Goal: Task Accomplishment & Management: Manage account settings

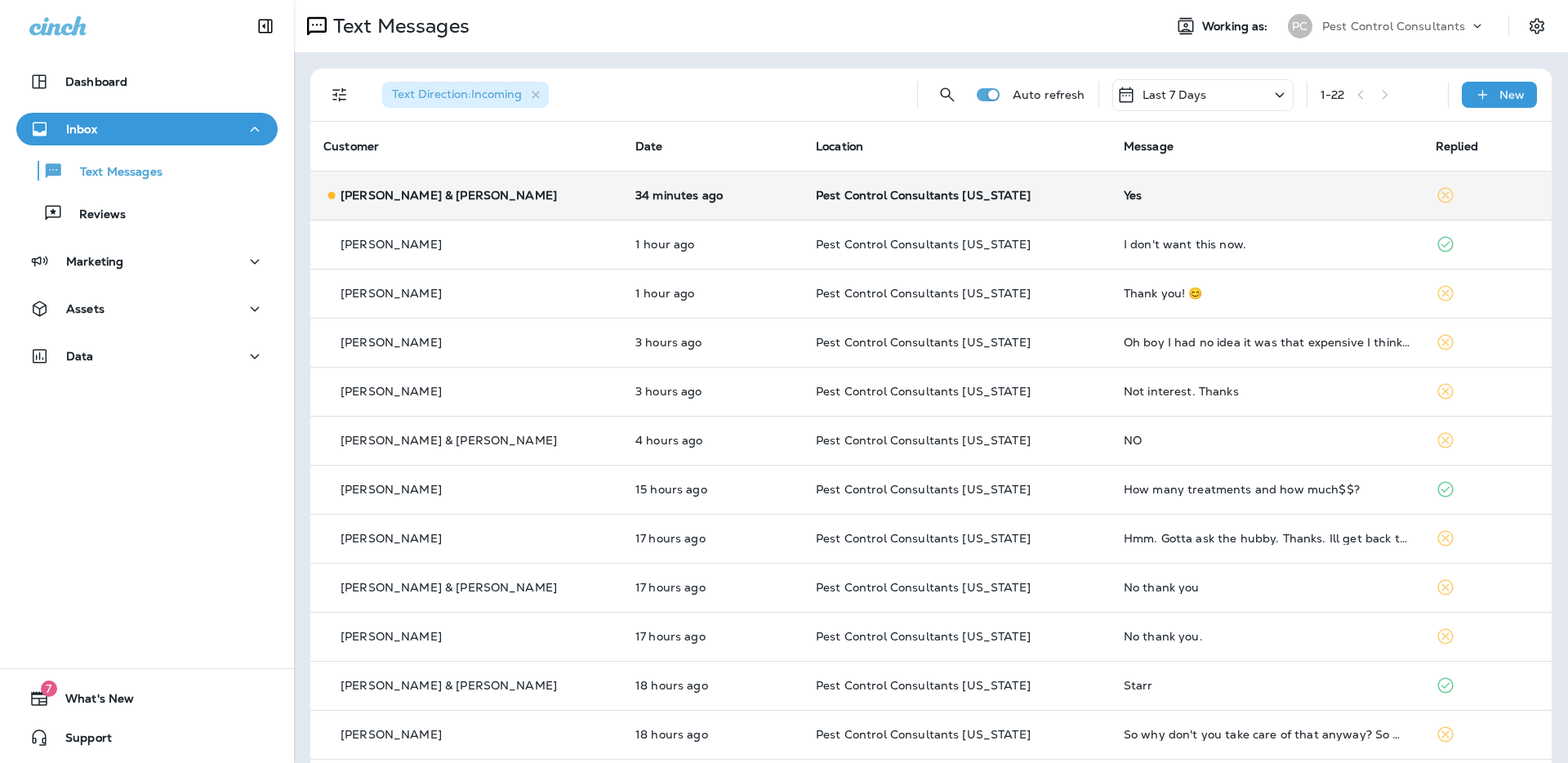
scroll to position [1, 0]
click at [514, 194] on div "[PERSON_NAME] & [PERSON_NAME]" at bounding box center [467, 195] width 286 height 17
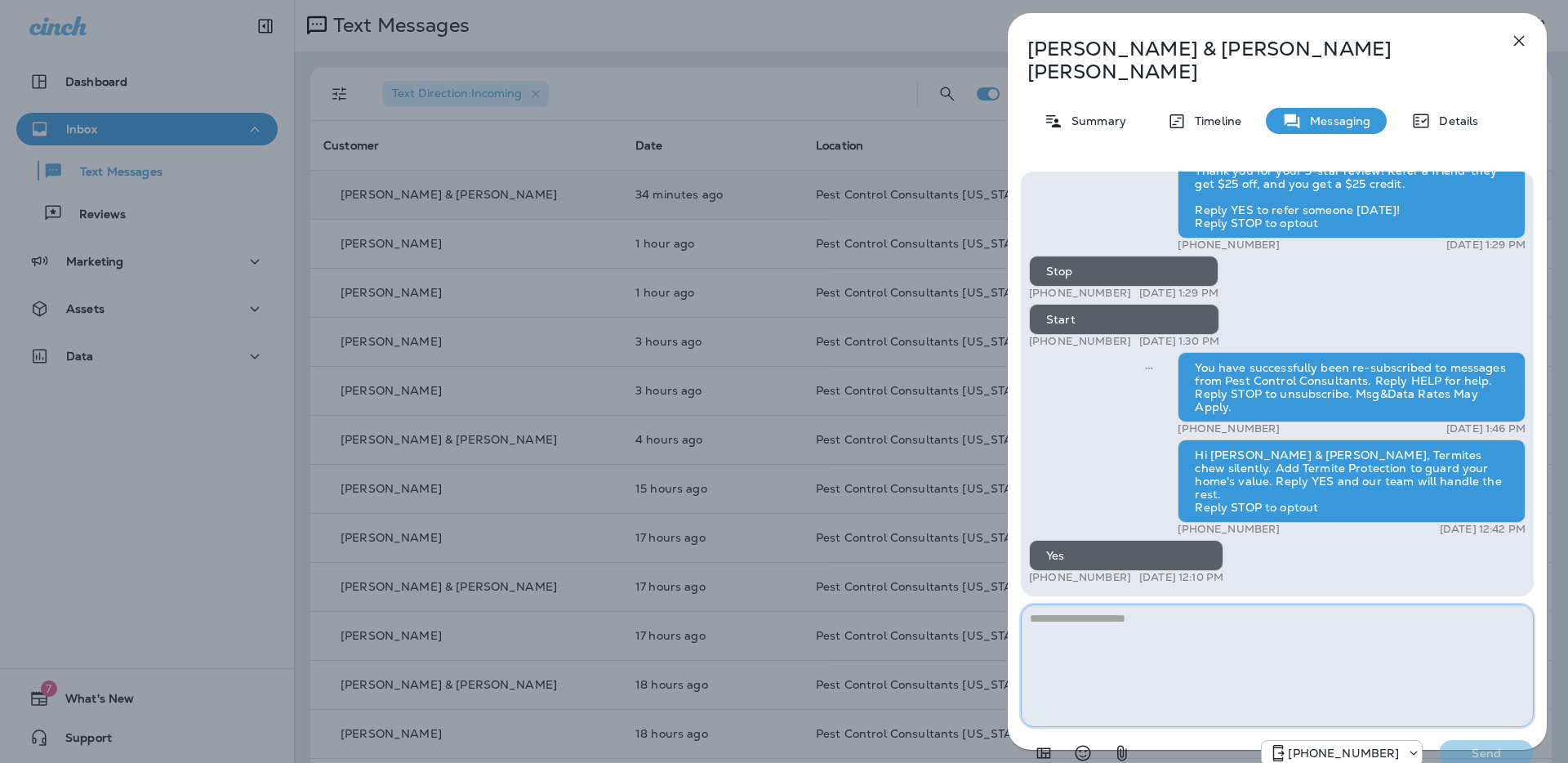
scroll to position [-11, 0]
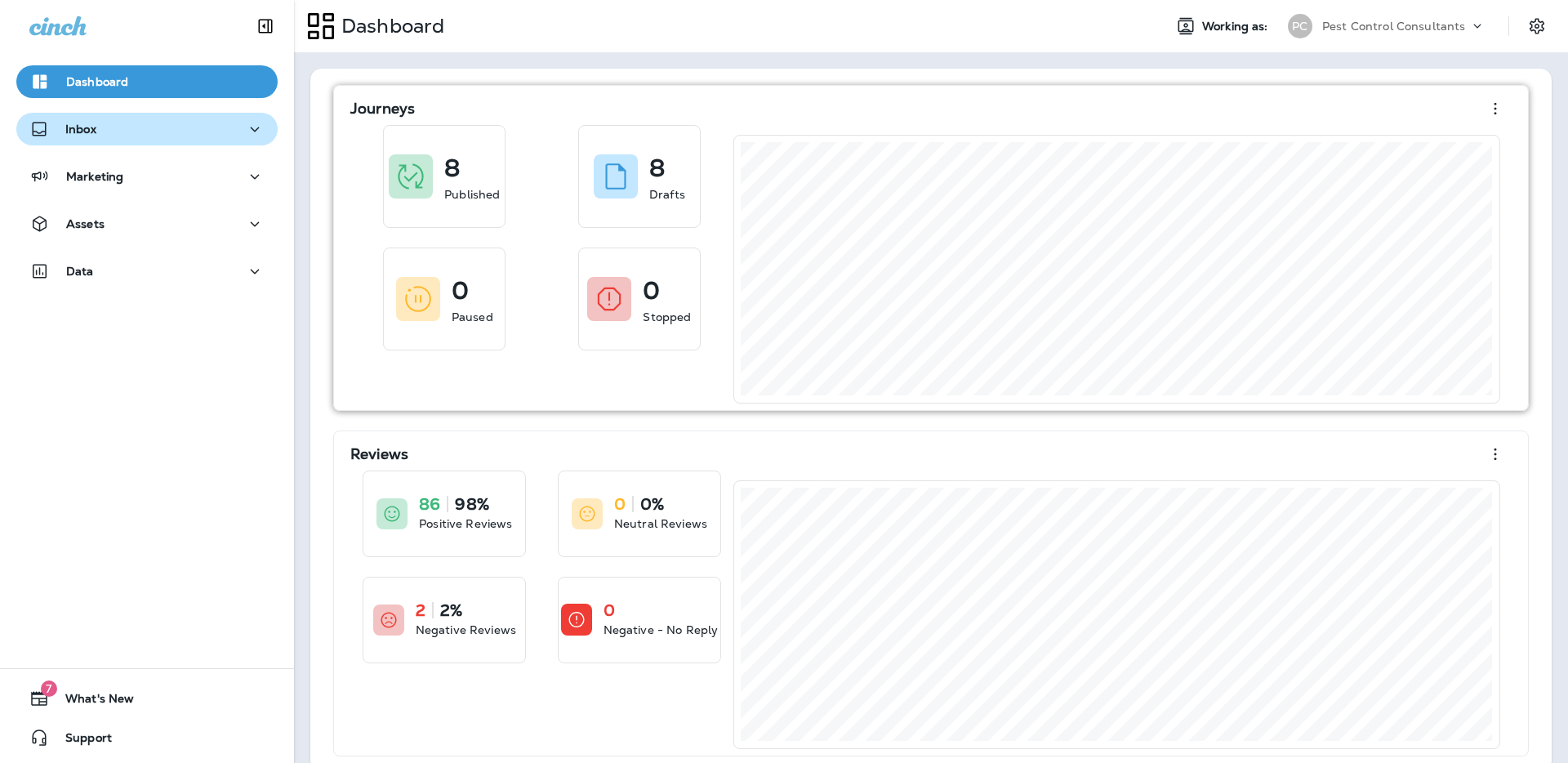
click at [219, 132] on div "Inbox" at bounding box center [146, 130] width 235 height 21
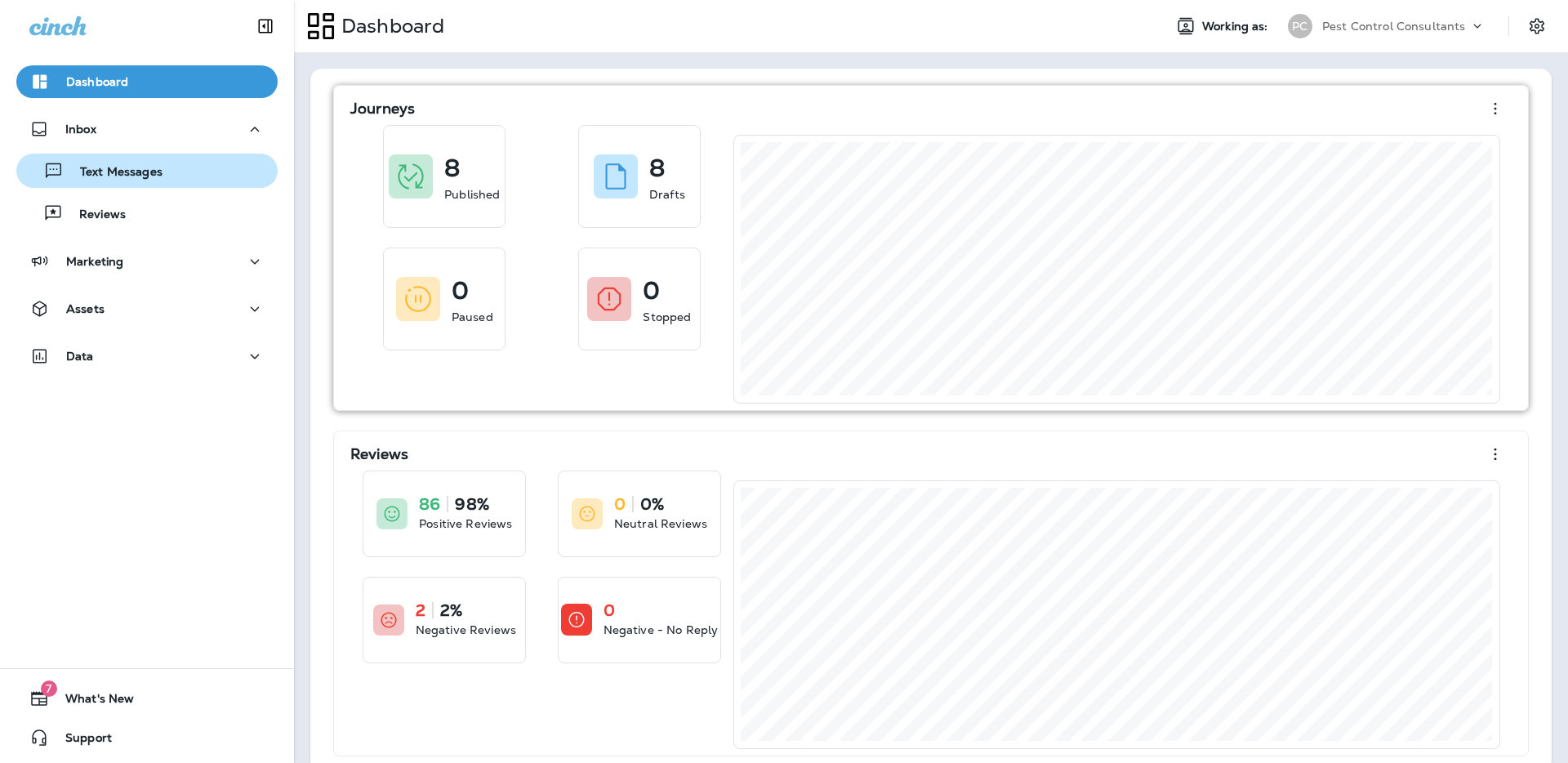
click at [199, 180] on div "Text Messages" at bounding box center [147, 170] width 249 height 25
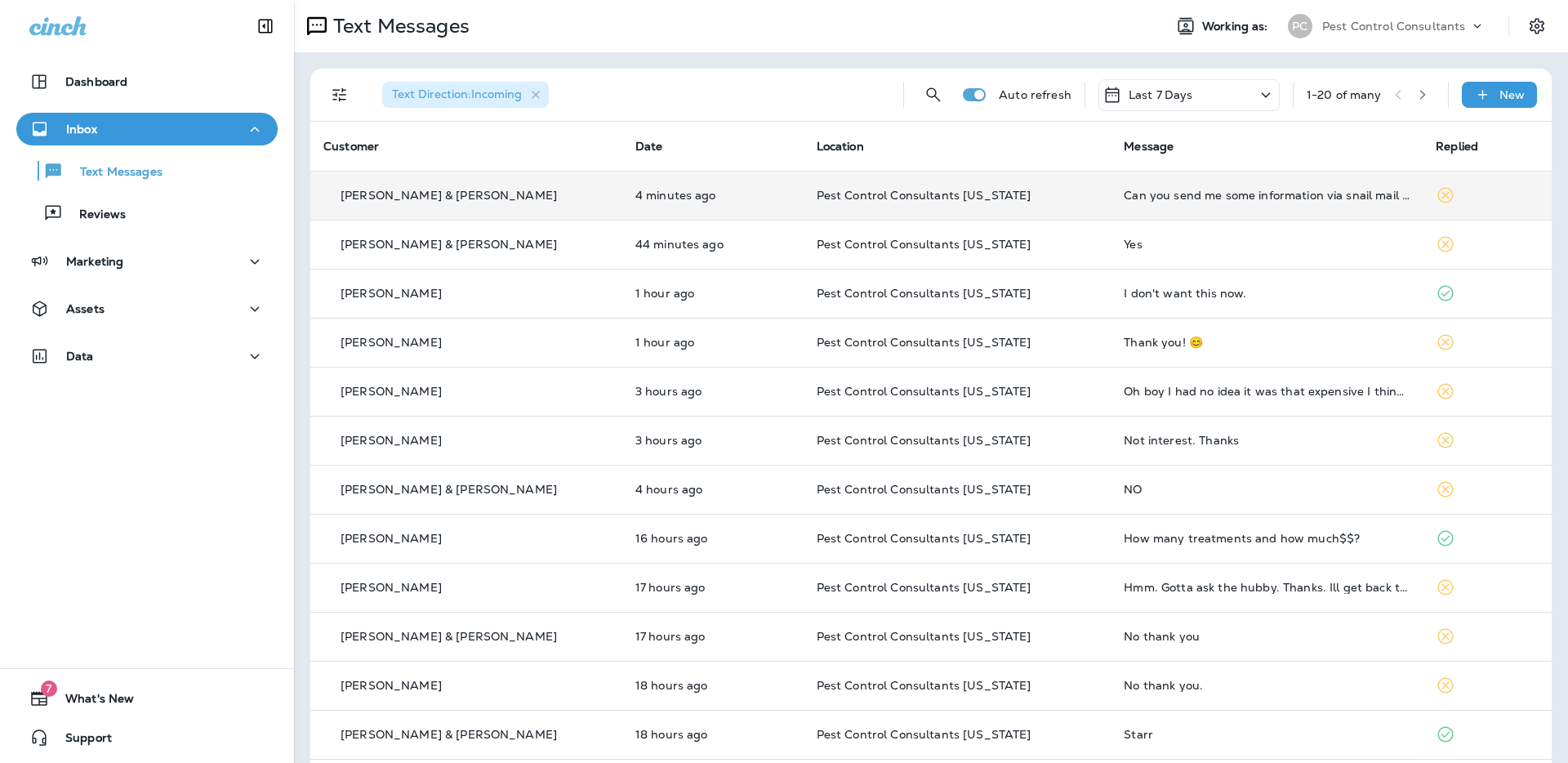
click at [414, 197] on p "[PERSON_NAME] & [PERSON_NAME]" at bounding box center [449, 195] width 216 height 13
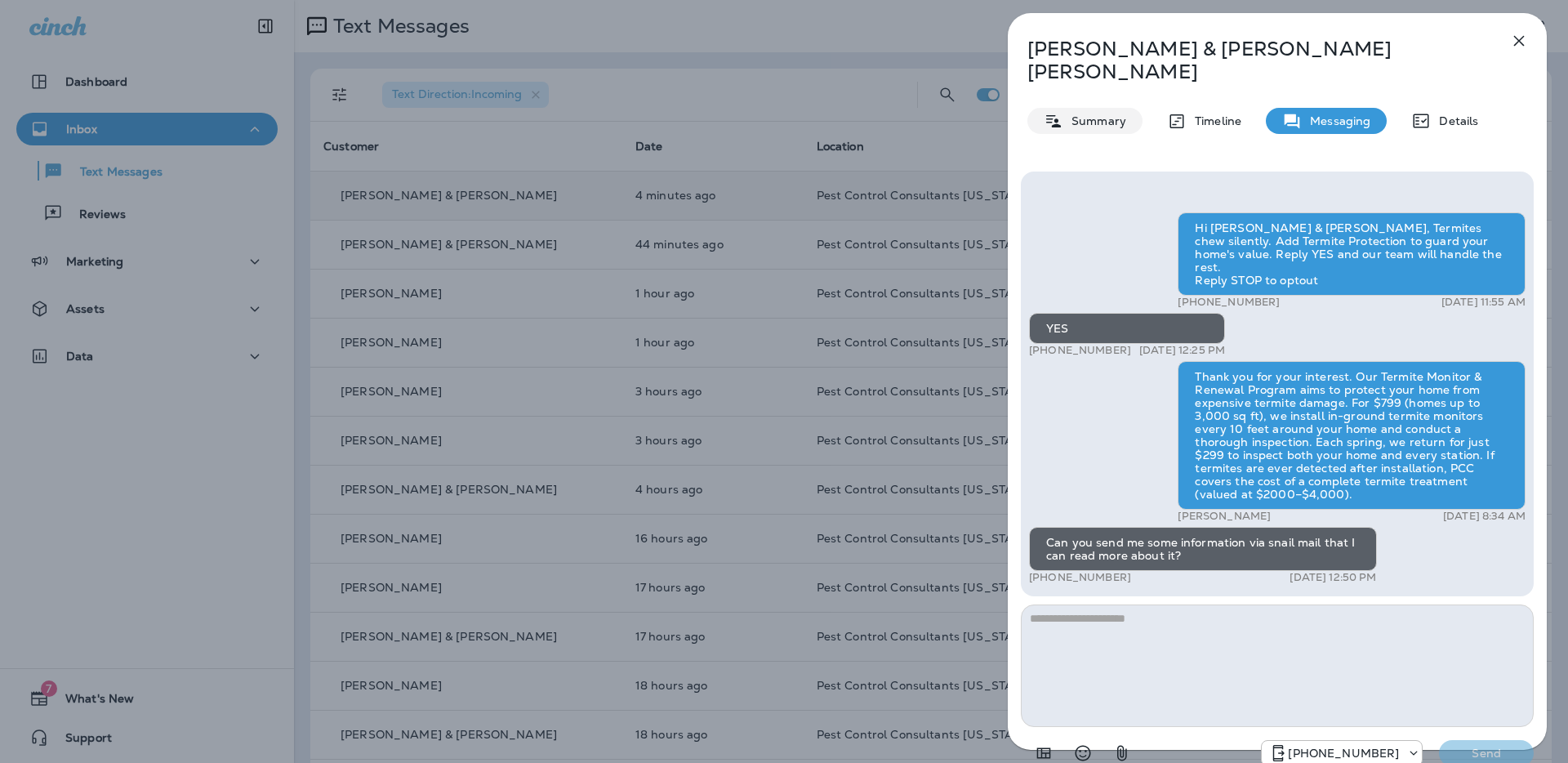
click at [1106, 114] on p "Summary" at bounding box center [1095, 120] width 63 height 13
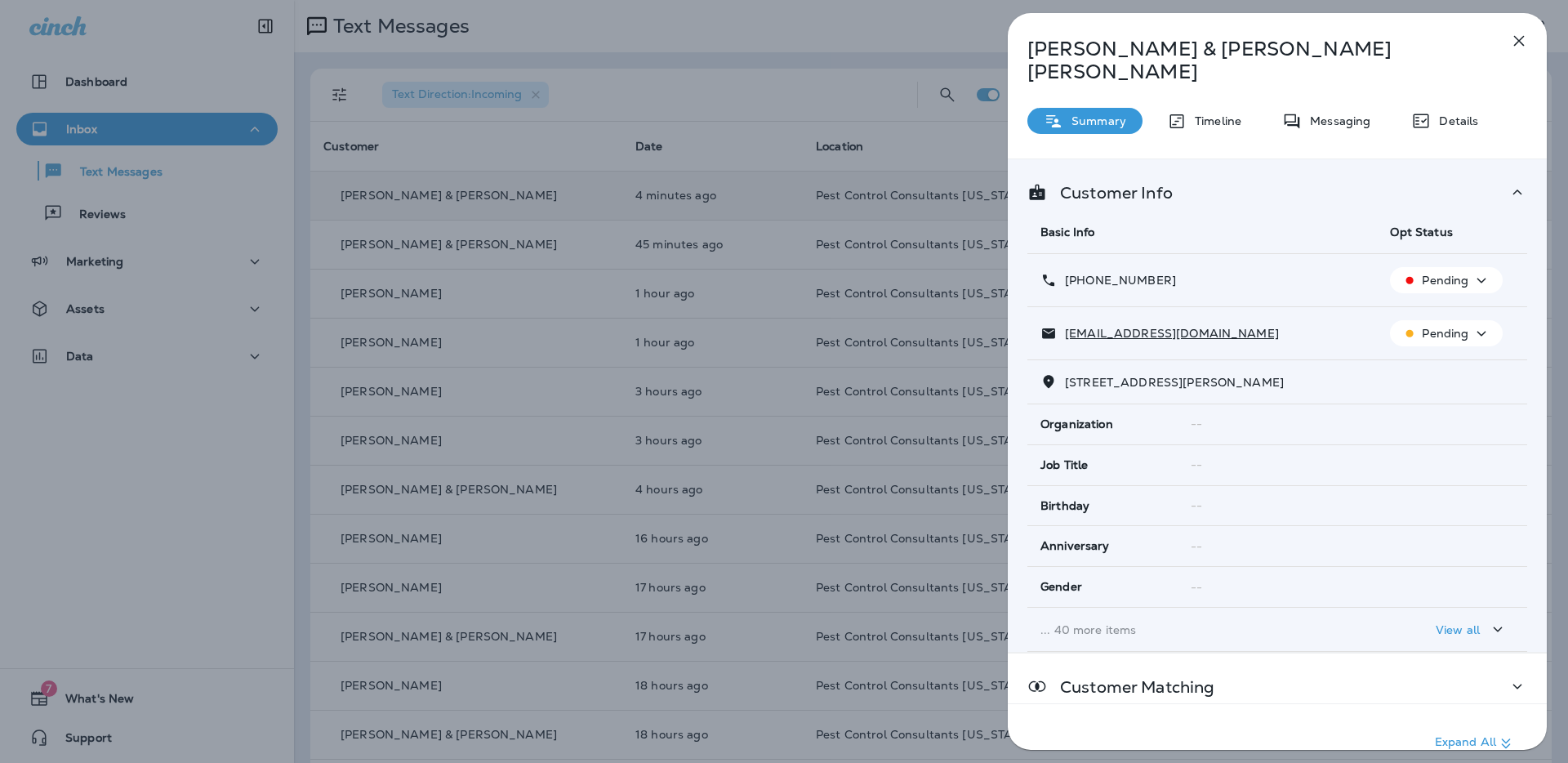
click at [1519, 44] on icon "button" at bounding box center [1518, 40] width 20 height 20
